Goal: Obtain resource: Download file/media

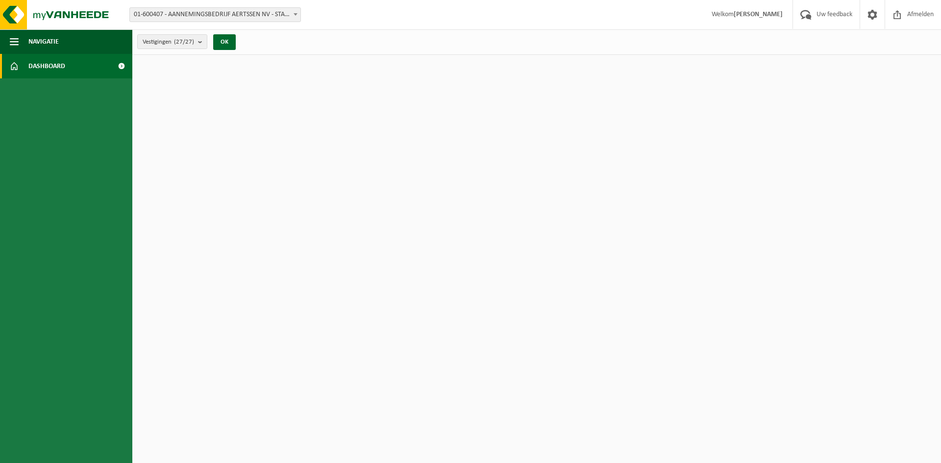
click at [293, 13] on b at bounding box center [295, 14] width 4 height 2
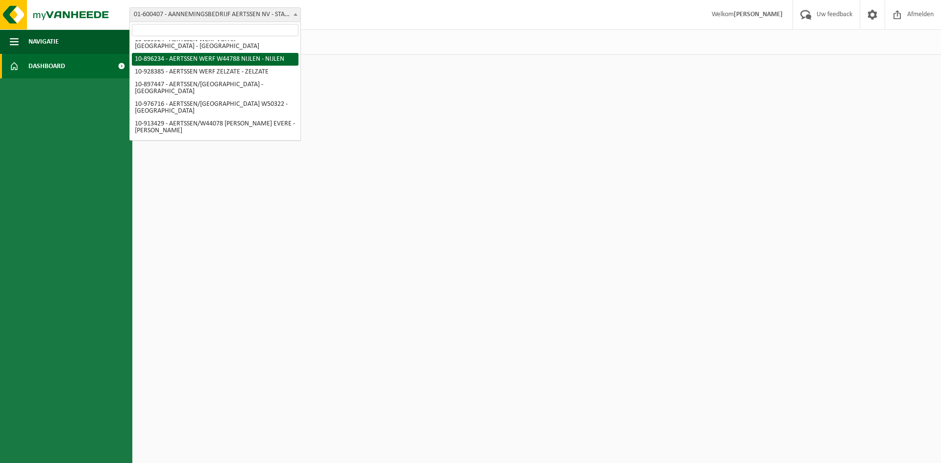
scroll to position [245, 0]
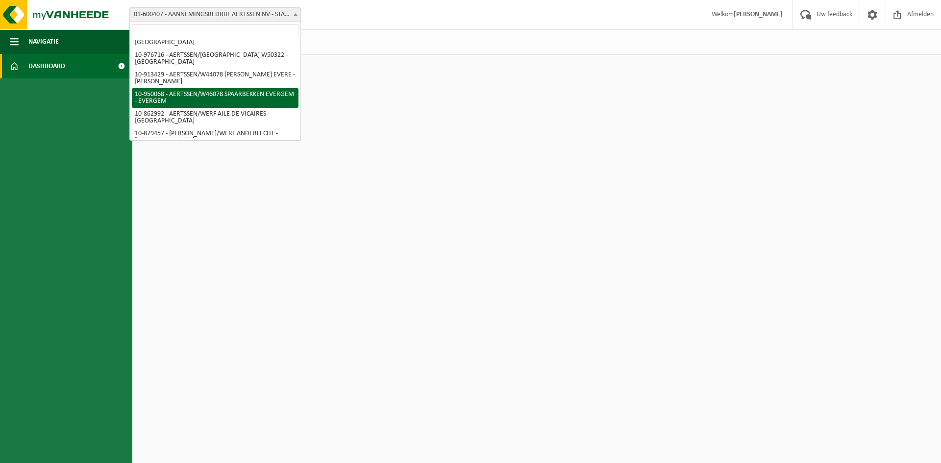
select select "143262"
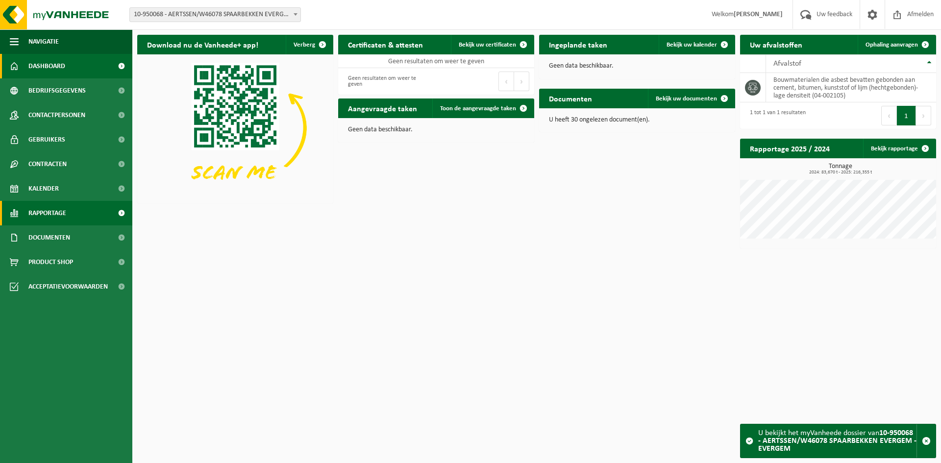
click at [90, 212] on link "Rapportage" at bounding box center [66, 213] width 132 height 24
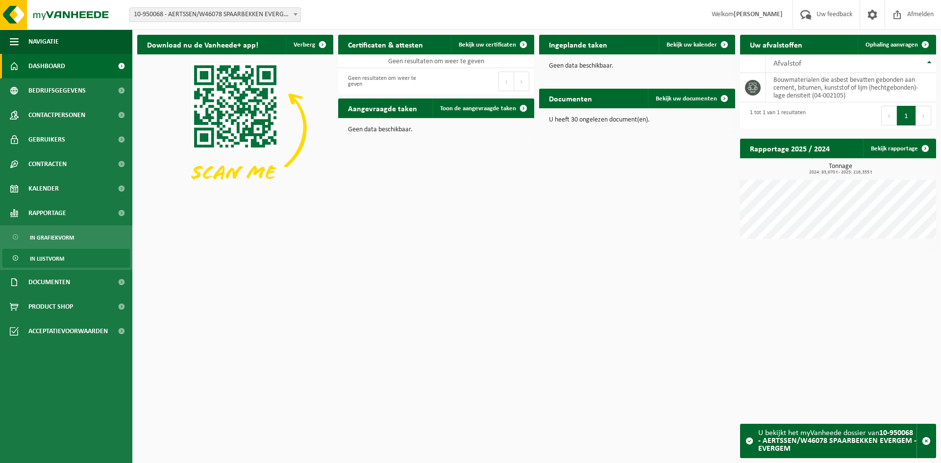
click at [39, 261] on span "In lijstvorm" at bounding box center [47, 258] width 34 height 19
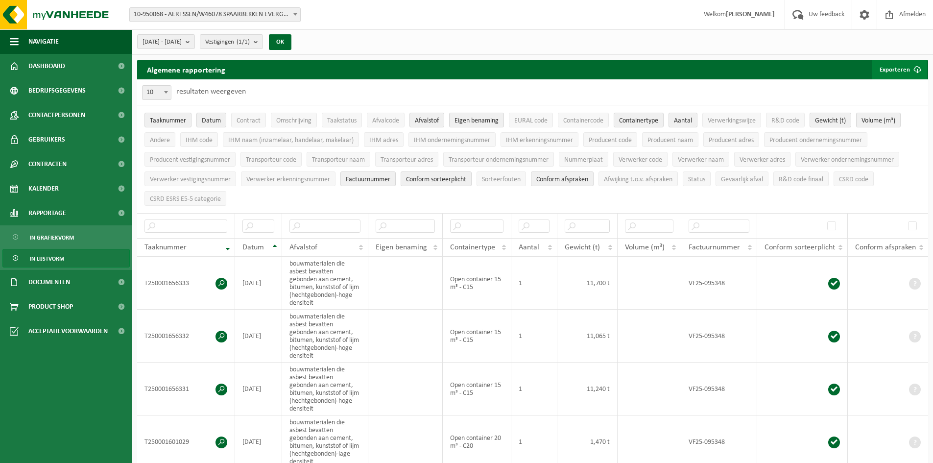
click at [907, 71] on button "Exporteren" at bounding box center [899, 70] width 55 height 20
click at [878, 107] on link "Alle beschikbare kolommen" at bounding box center [882, 109] width 89 height 20
